Goal: Information Seeking & Learning: Find specific fact

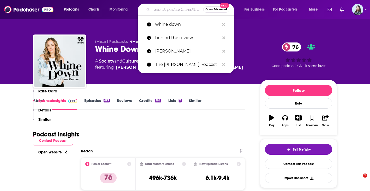
scroll to position [894, 0]
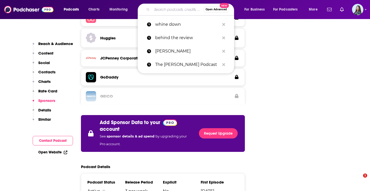
click at [160, 11] on input "Search podcasts, credits, & more..." at bounding box center [177, 9] width 51 height 8
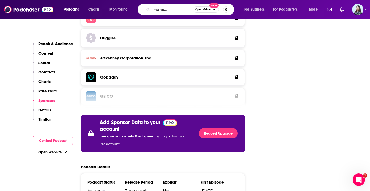
type input "Peak Performance Life Podcast"
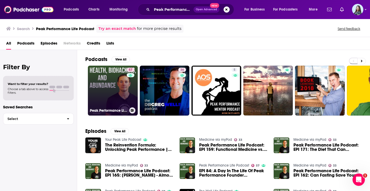
click at [107, 91] on link "57 Peak Performance Life Podcast" at bounding box center [113, 91] width 50 height 50
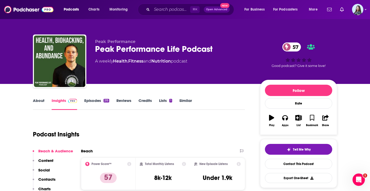
click at [125, 49] on div "Peak Performance Life Podcast 57" at bounding box center [173, 49] width 157 height 10
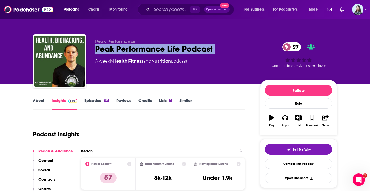
click at [125, 49] on div "Peak Performance Life Podcast 57" at bounding box center [173, 49] width 157 height 10
copy div "Peak Performance Life Podcast 57"
